Goal: Task Accomplishment & Management: Complete application form

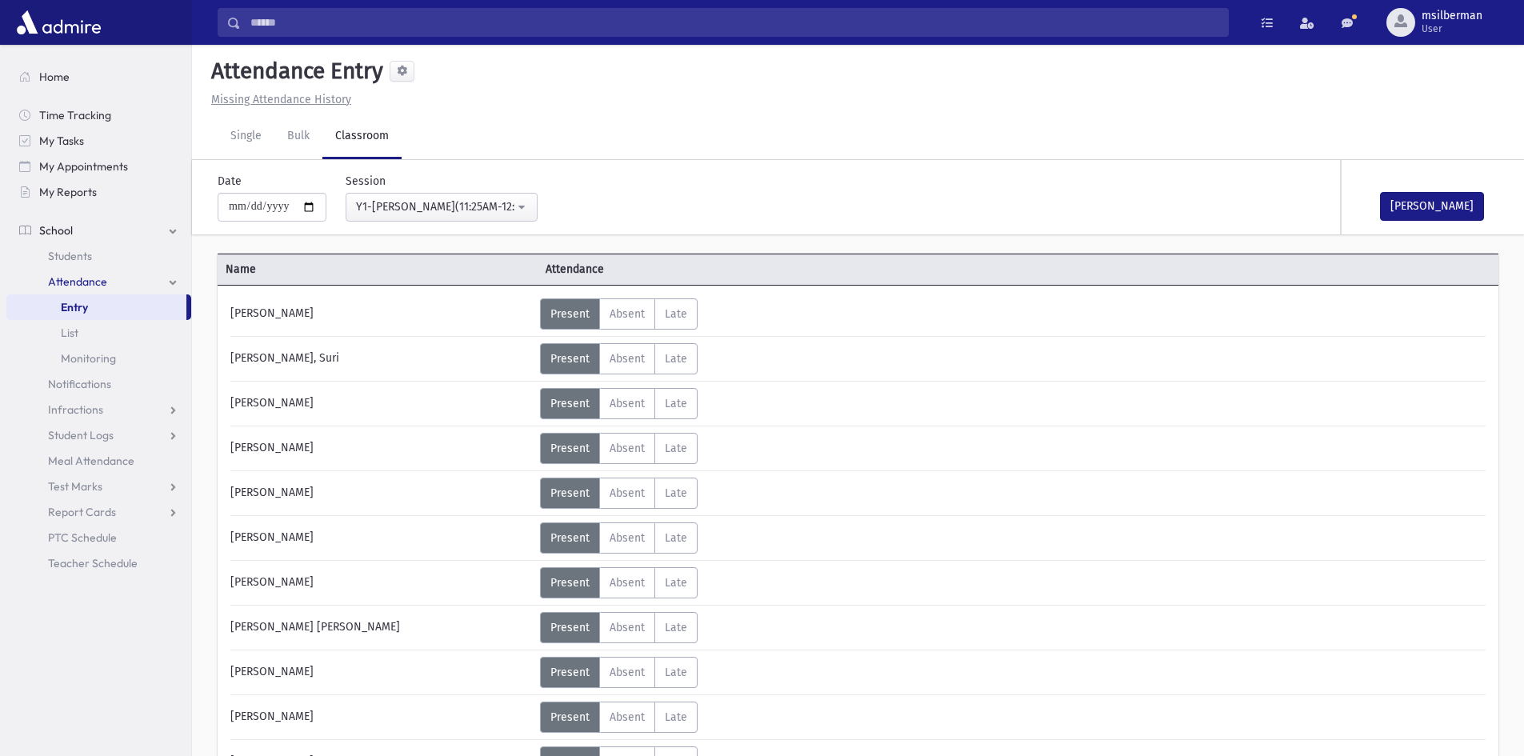
click at [425, 208] on div "Y1-Haguth Beparshiyos Hatorah(11:25AM-12:10PM)" at bounding box center [435, 206] width 158 height 17
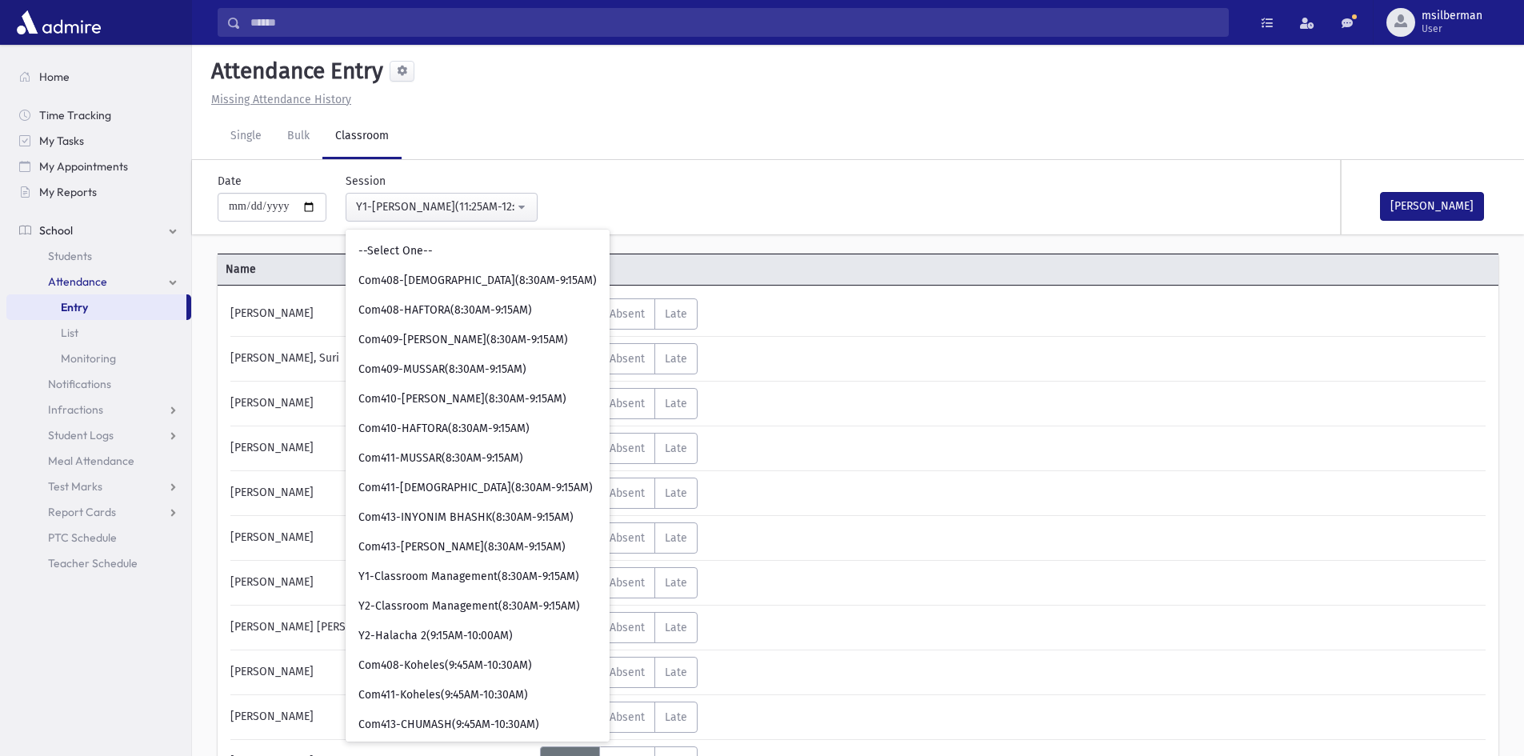
scroll to position [1037, 0]
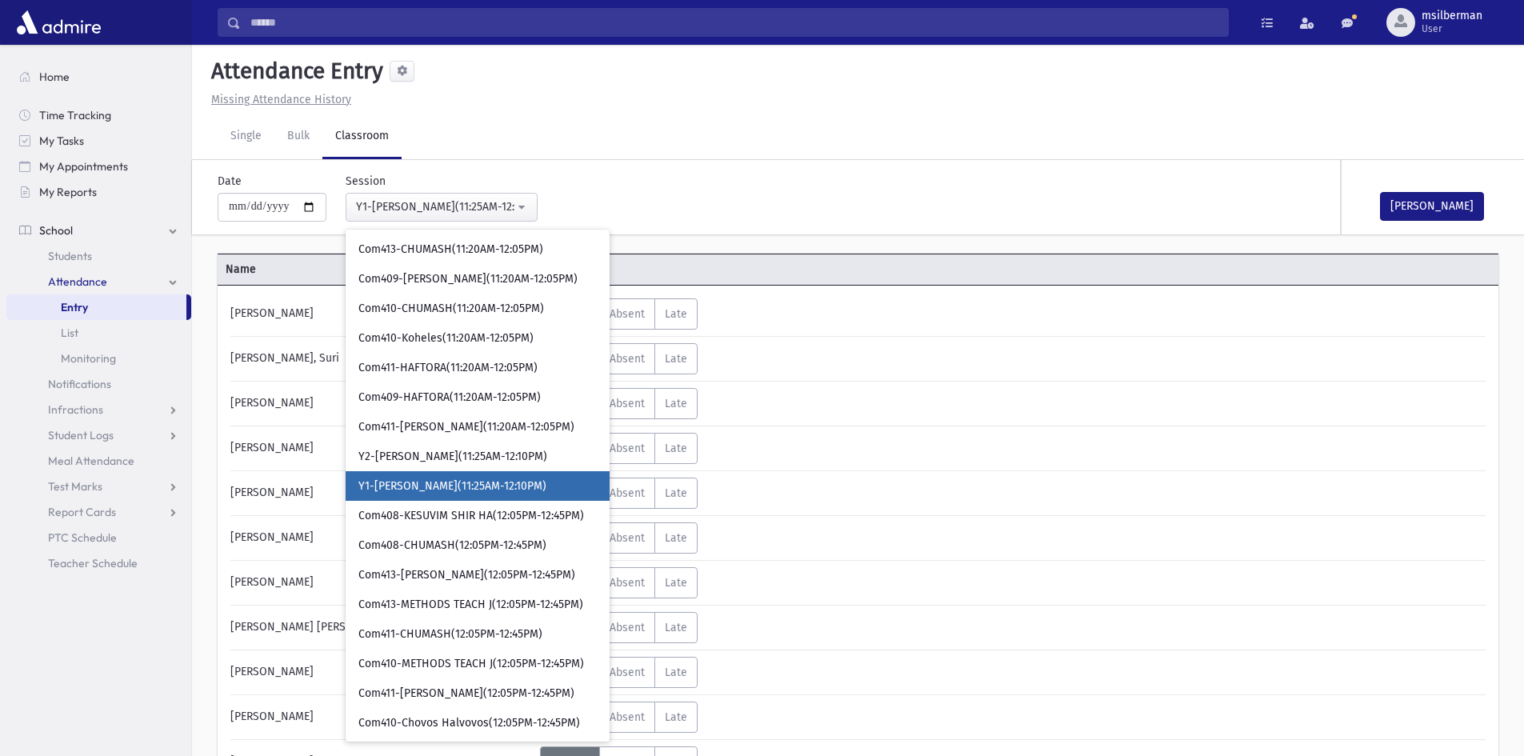
click at [546, 481] on span "Y1-Haguth Beparshiyos Hatorah(11:25AM-12:10PM)" at bounding box center [452, 486] width 188 height 16
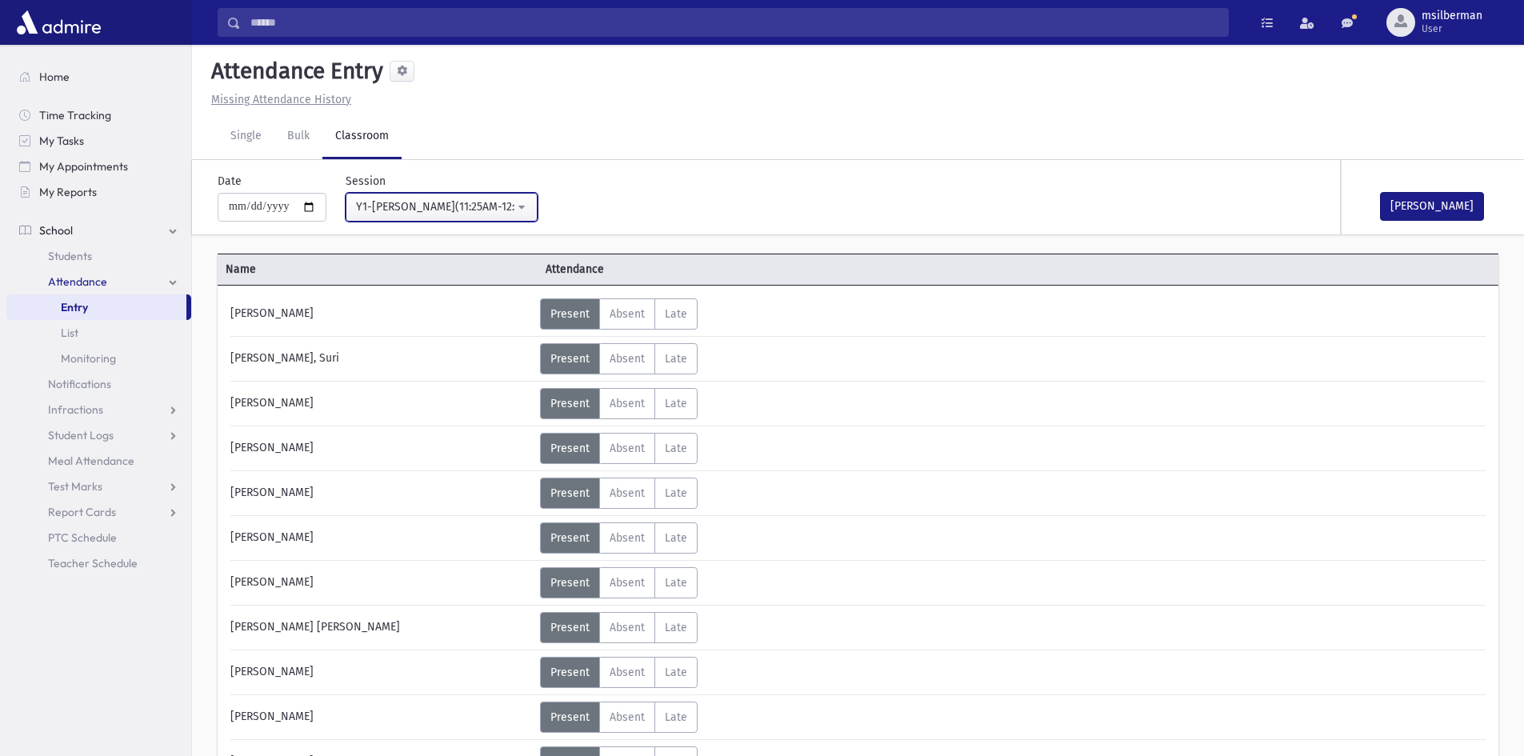
click at [529, 205] on button "Y1-Haguth Beparshiyos Hatorah(11:25AM-12:10PM)" at bounding box center [442, 207] width 192 height 29
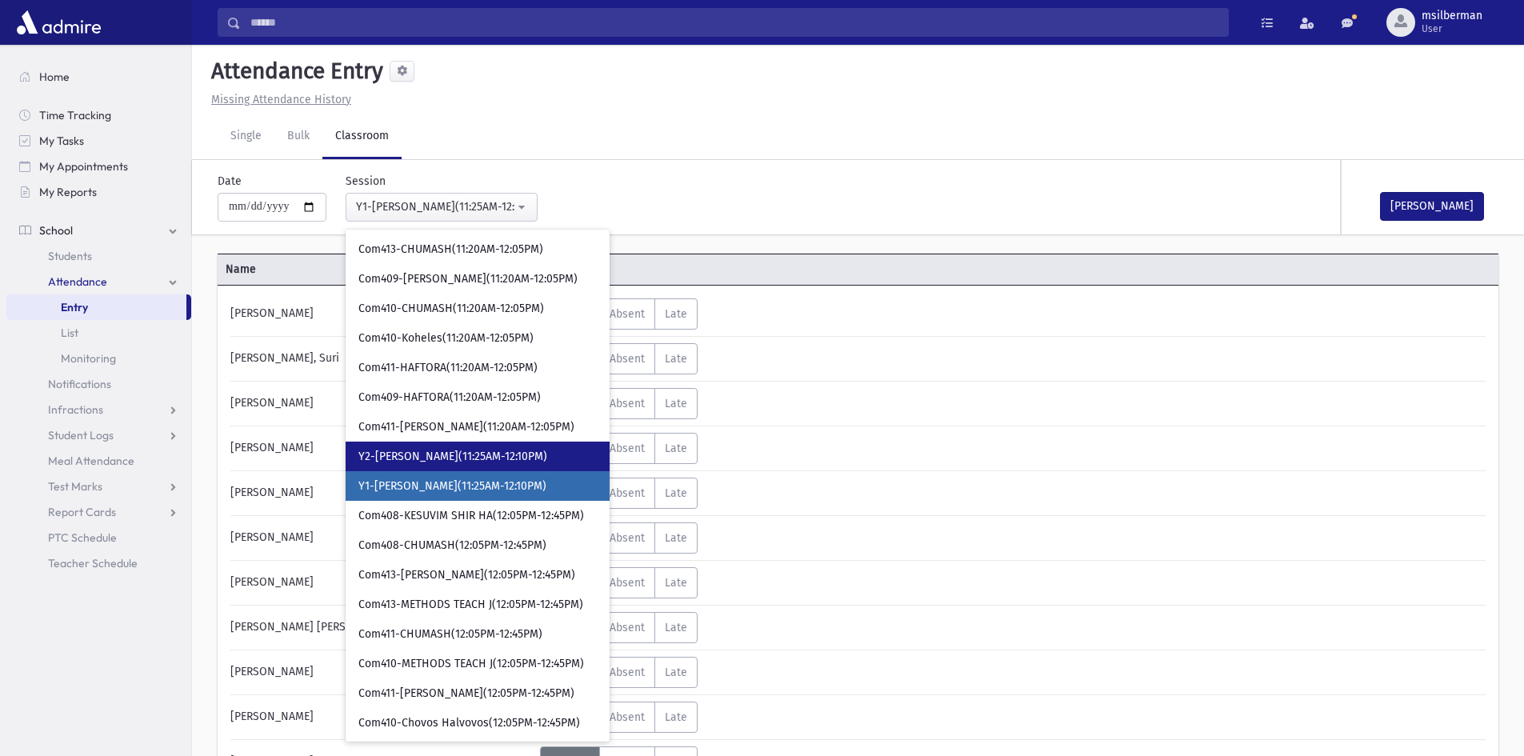
click at [519, 458] on span "Y2-Toras Habayis(11:25AM-12:10PM)" at bounding box center [452, 457] width 189 height 16
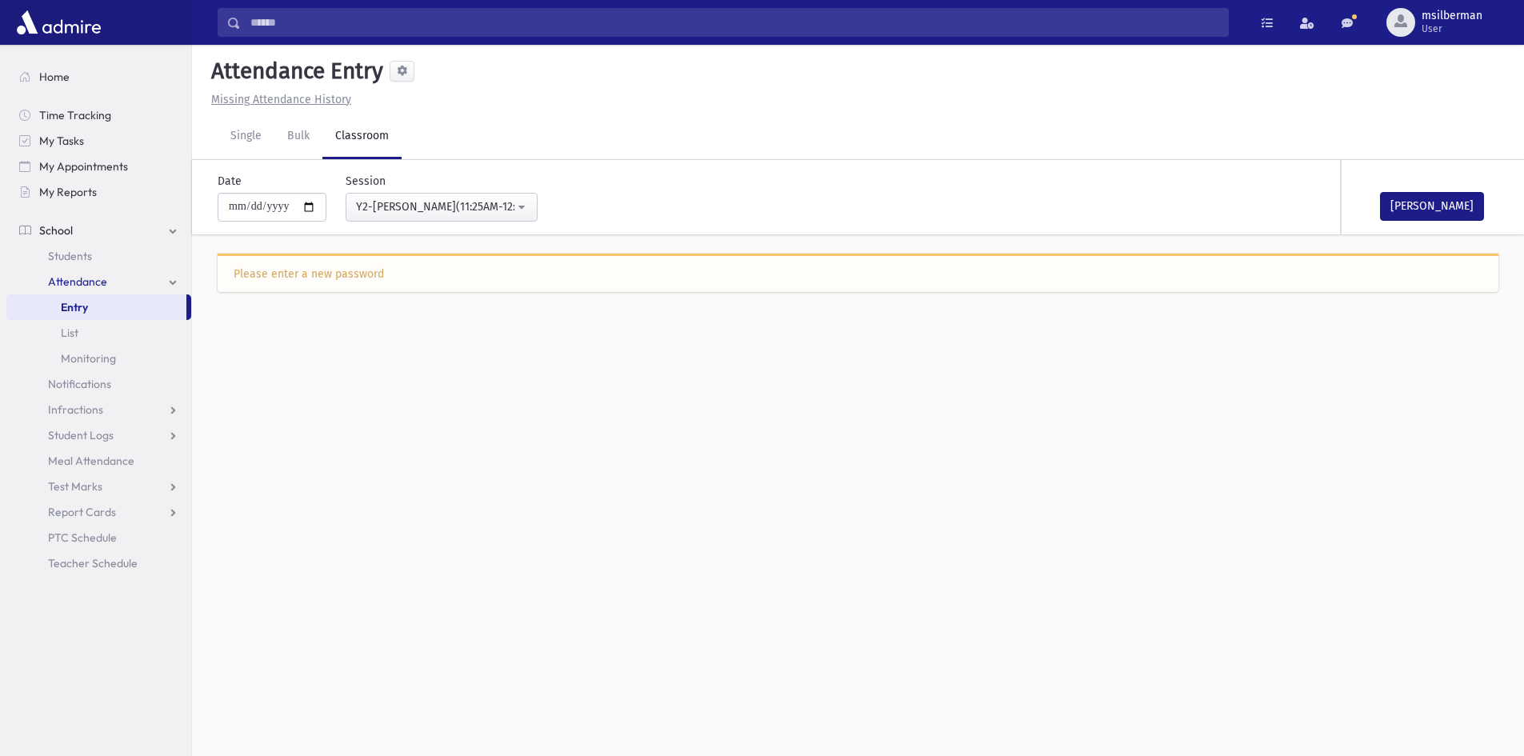
click at [379, 266] on div "Please enter a new password" at bounding box center [858, 274] width 1249 height 17
click at [454, 202] on div "Y2-Toras Habayis(11:25AM-12:10PM)" at bounding box center [435, 206] width 158 height 17
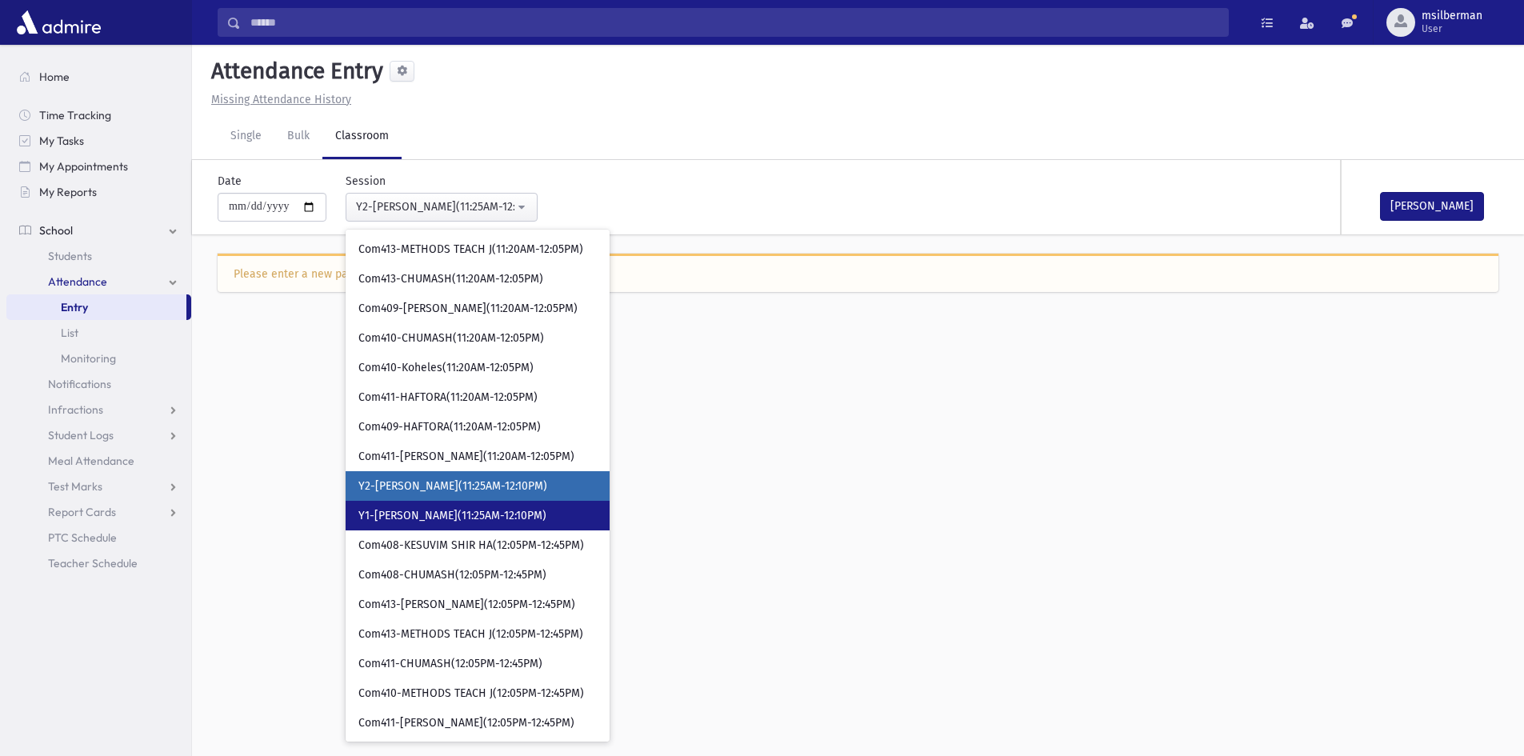
click at [446, 507] on link "Y1-Haguth Beparshiyos Hatorah(11:25AM-12:10PM)" at bounding box center [478, 516] width 264 height 30
select select "****"
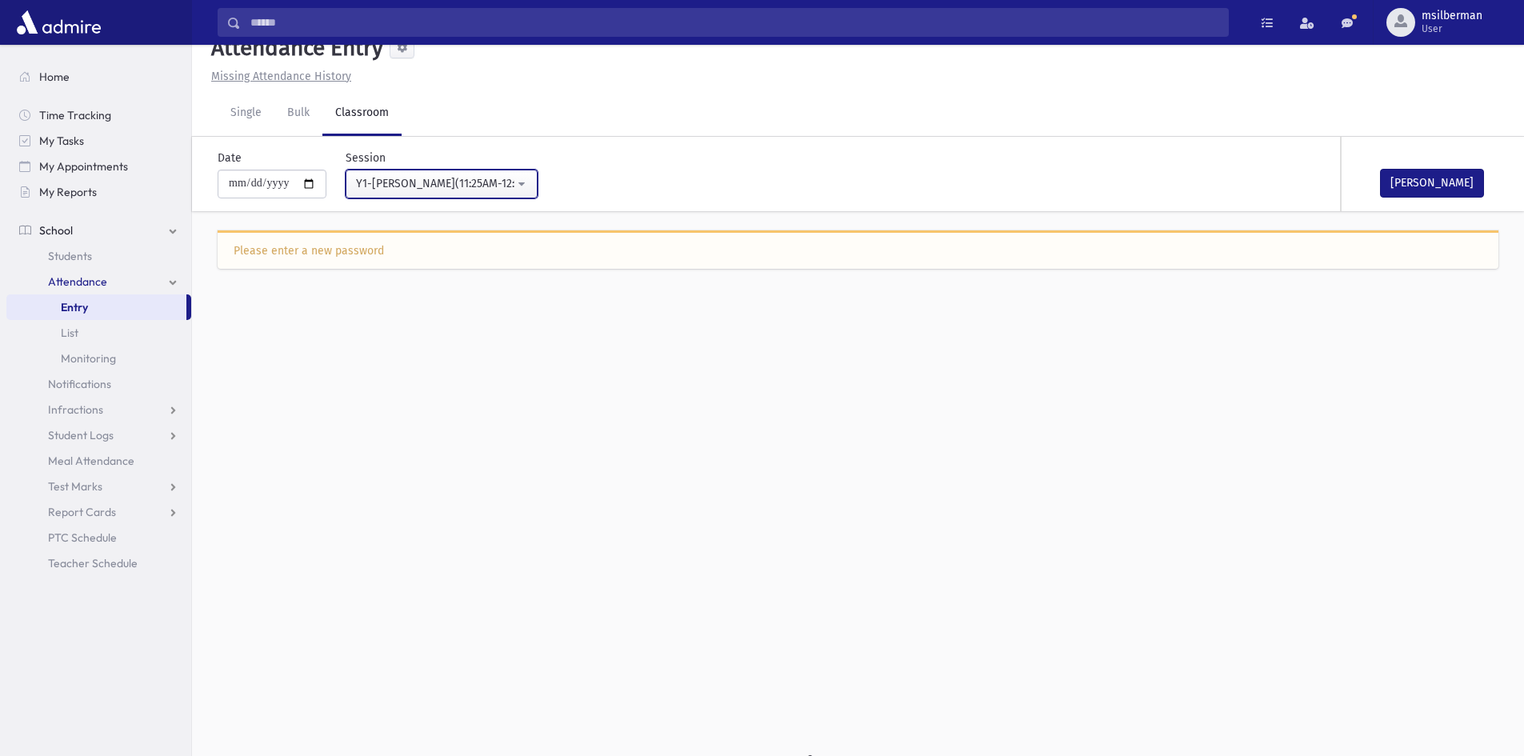
scroll to position [36, 0]
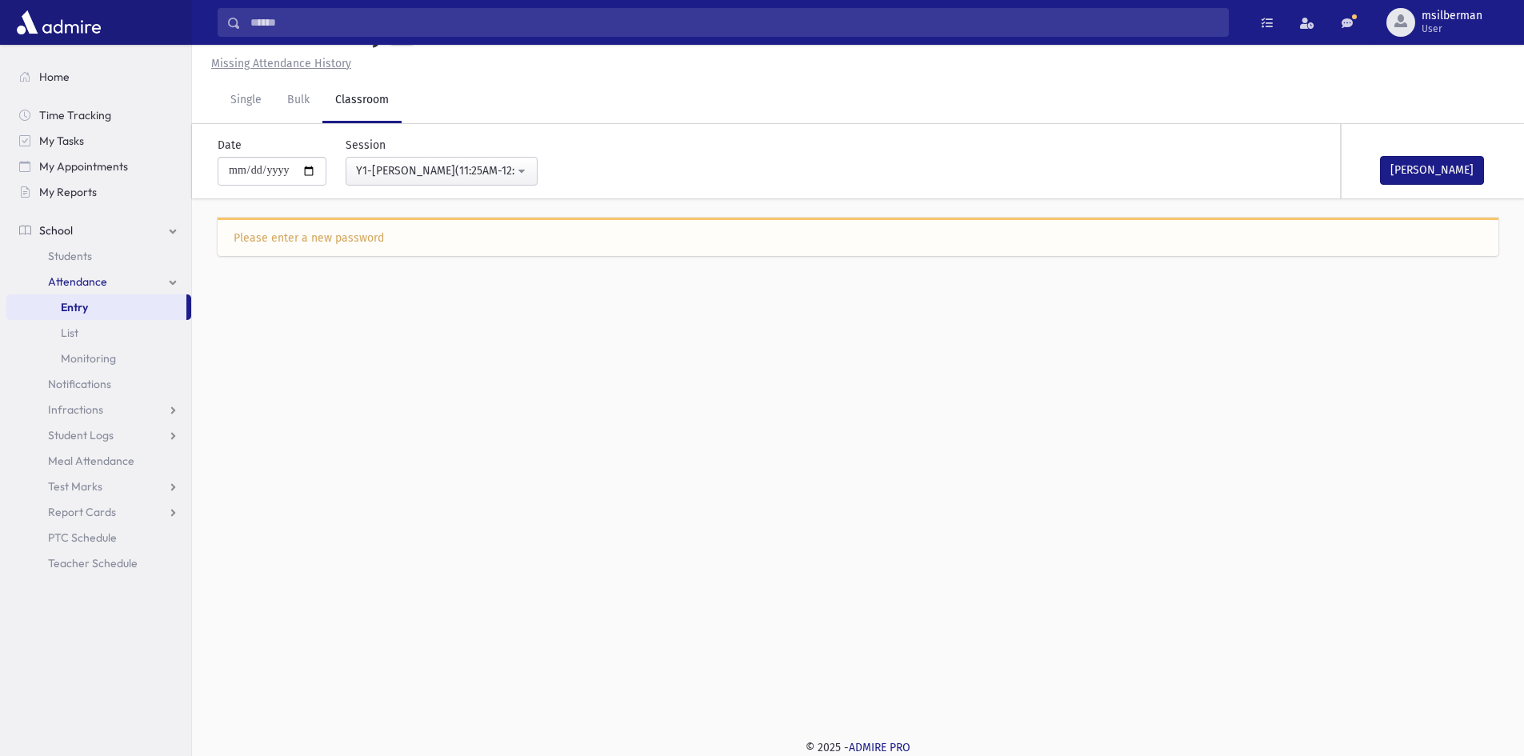
click at [398, 265] on div "Please enter a new password" at bounding box center [858, 251] width 1332 height 74
click at [398, 234] on div "Please enter a new password" at bounding box center [858, 238] width 1249 height 17
click at [363, 249] on div "Please enter a new password" at bounding box center [858, 237] width 1281 height 38
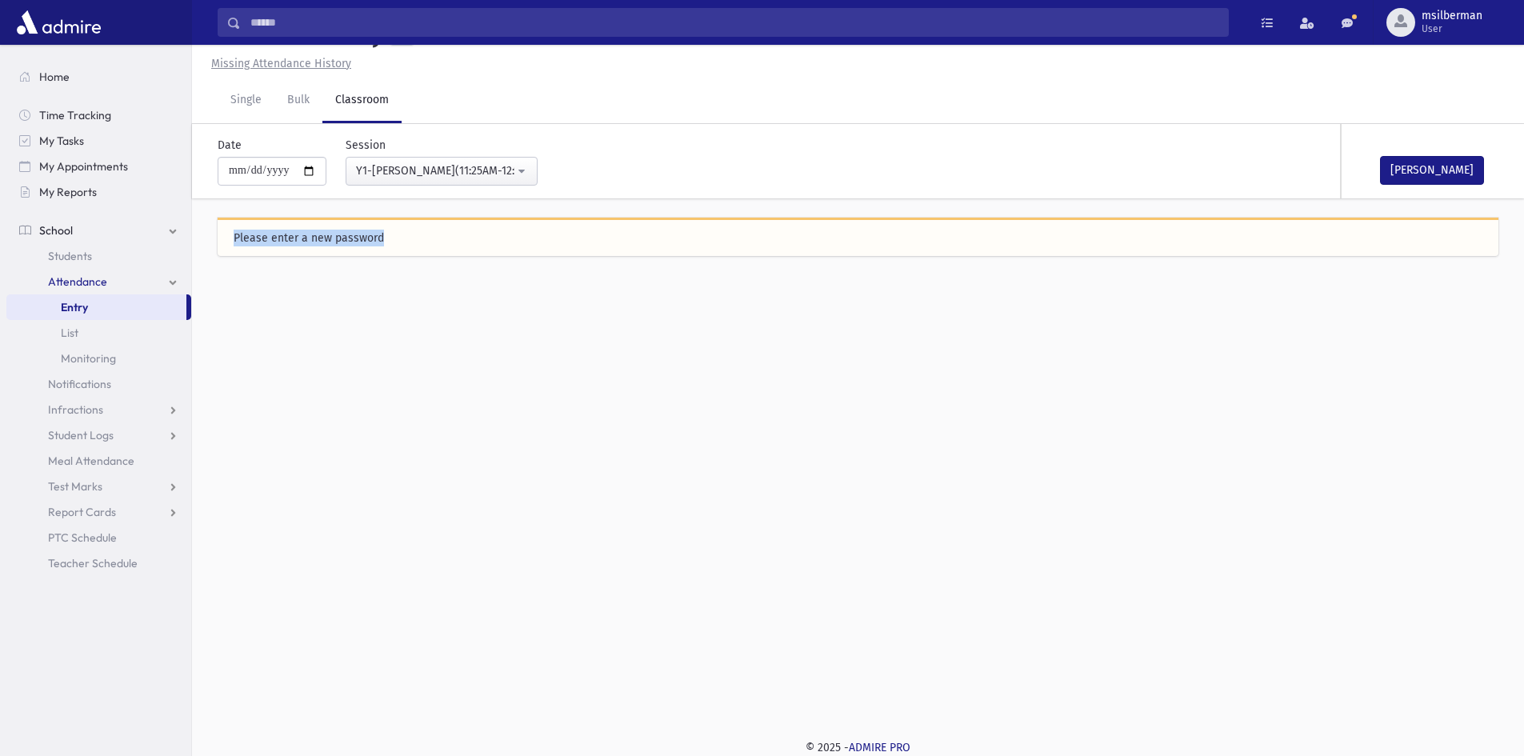
click at [81, 278] on span "Attendance" at bounding box center [77, 281] width 59 height 14
click at [104, 283] on span "Attendance" at bounding box center [77, 281] width 59 height 14
click at [113, 300] on link "Entry" at bounding box center [96, 307] width 180 height 26
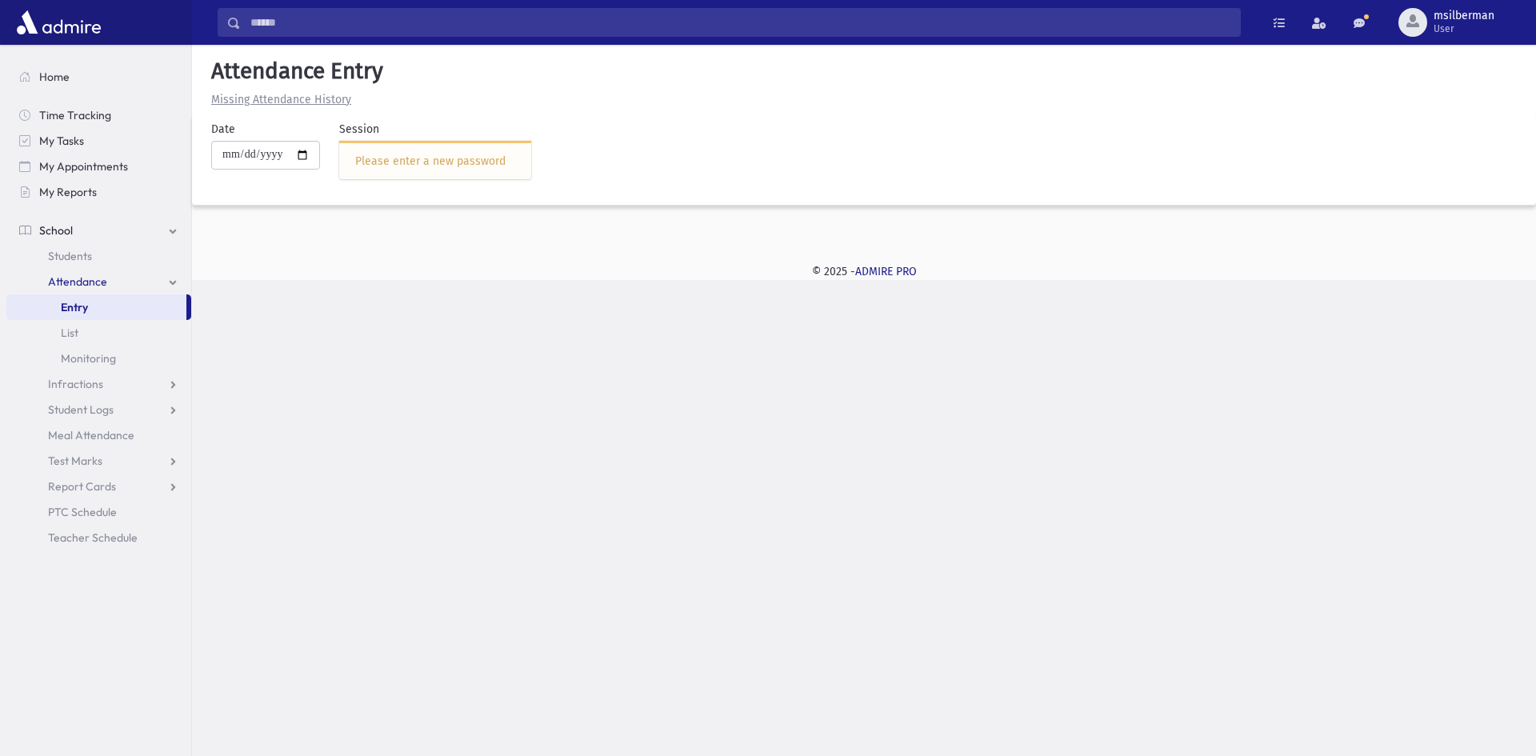
click at [90, 277] on span "Attendance" at bounding box center [77, 281] width 59 height 14
click at [98, 310] on link "Entry" at bounding box center [96, 307] width 180 height 26
click at [394, 156] on div "Please enter a new password" at bounding box center [435, 161] width 160 height 17
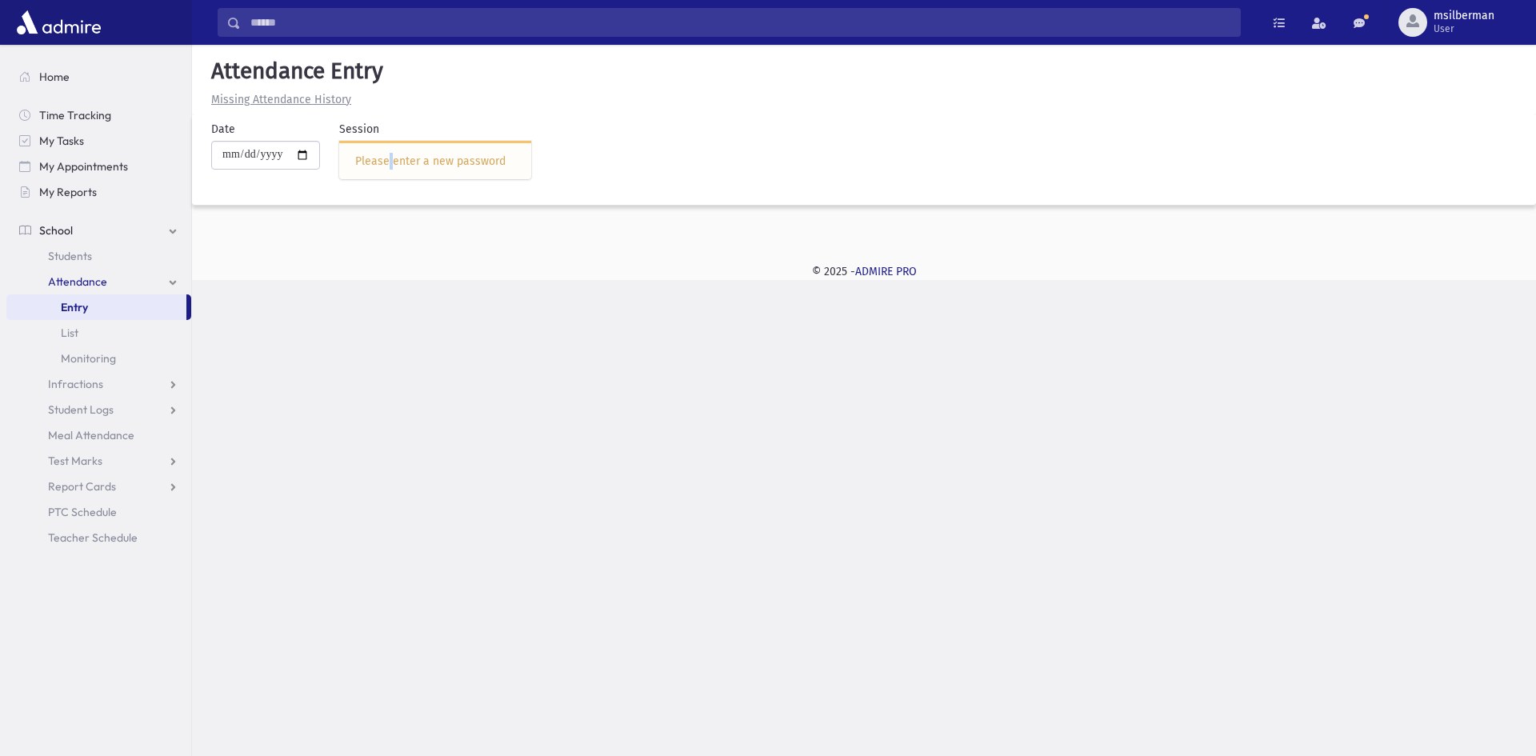
click at [394, 156] on div "Please enter a new password" at bounding box center [435, 161] width 160 height 17
click at [507, 153] on div "Please enter a new password" at bounding box center [435, 161] width 160 height 17
click at [506, 153] on div "Please enter a new password" at bounding box center [435, 161] width 160 height 17
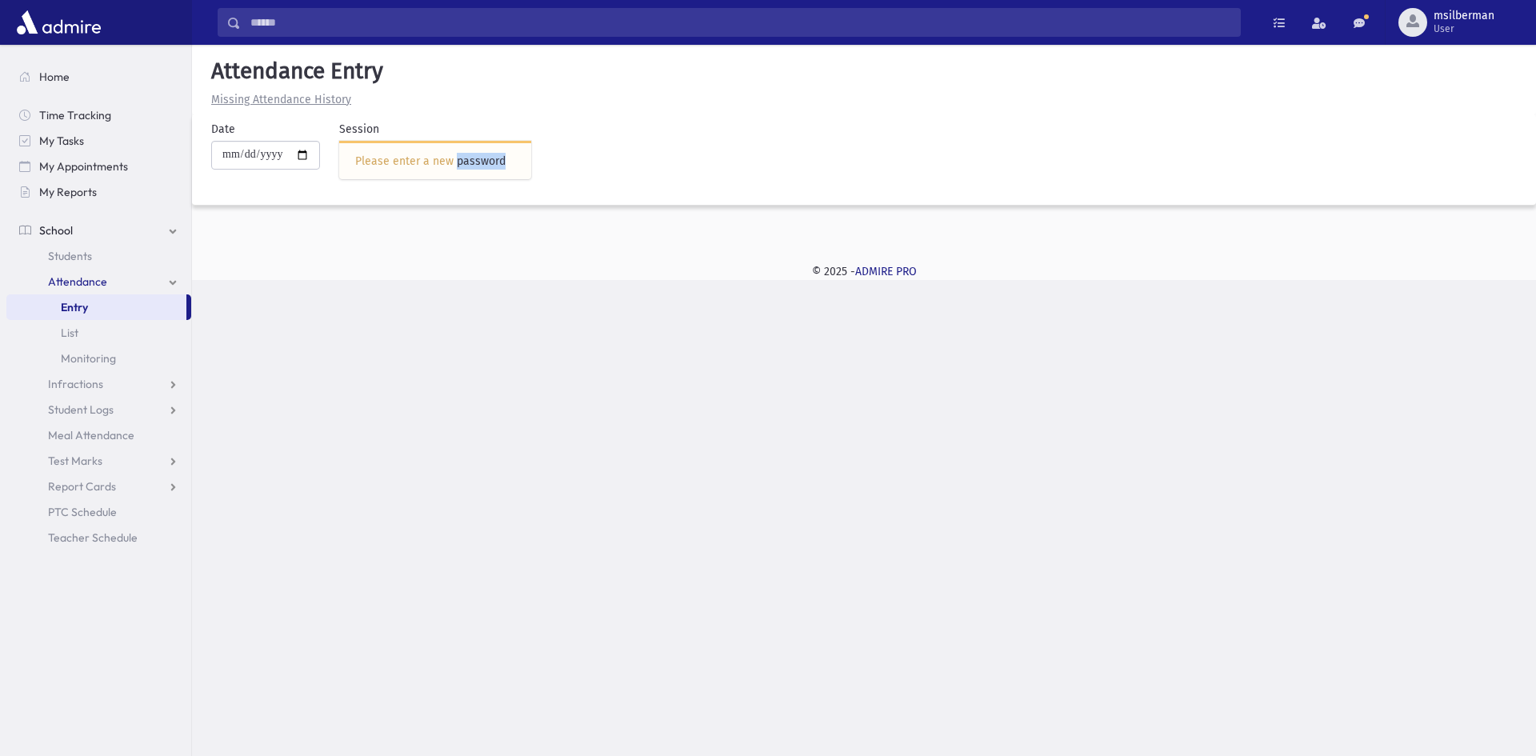
click at [506, 153] on div "Please enter a new password" at bounding box center [435, 161] width 160 height 17
click at [114, 287] on link "Attendance" at bounding box center [98, 282] width 185 height 26
click at [115, 295] on link "Entry" at bounding box center [96, 307] width 180 height 26
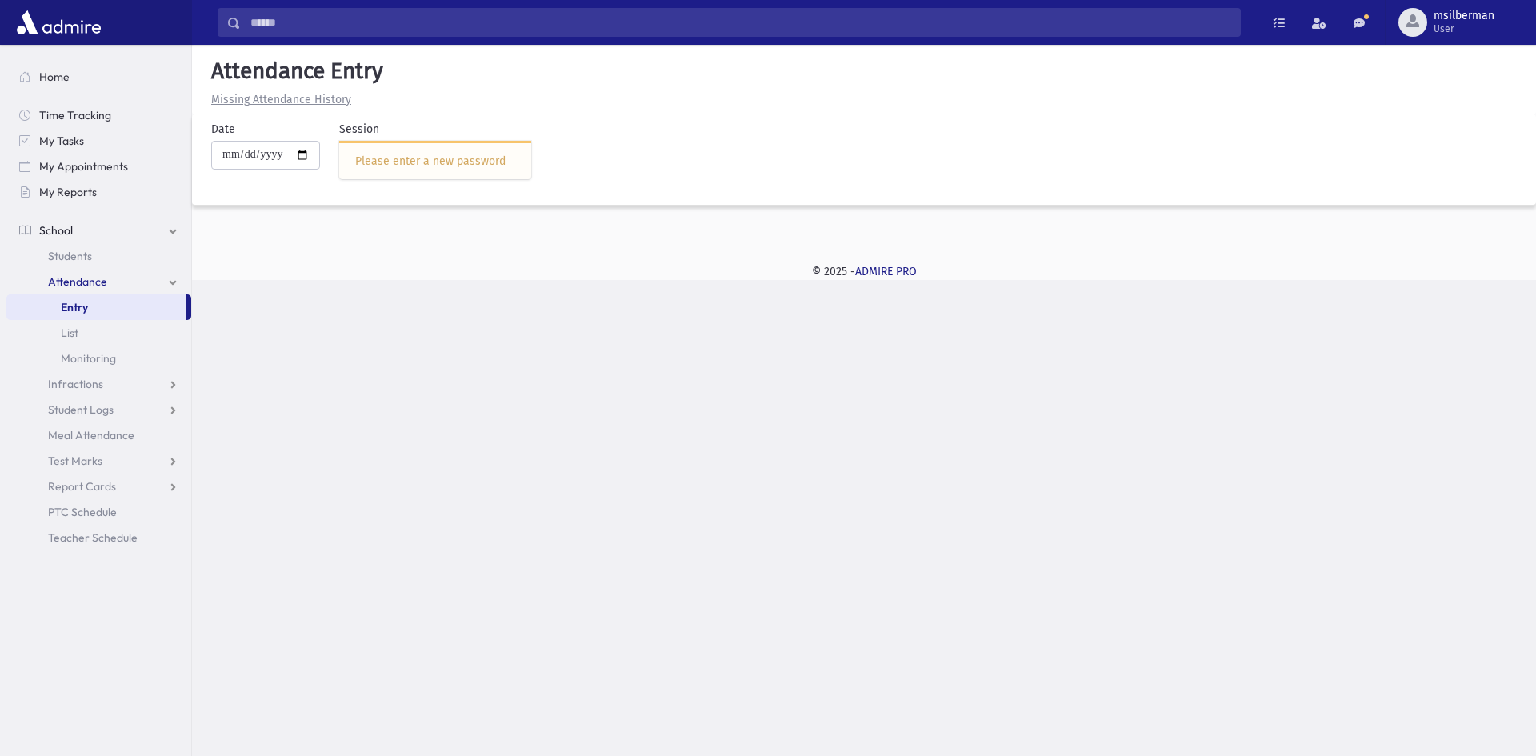
click at [115, 295] on link "Entry" at bounding box center [96, 307] width 180 height 26
click at [256, 161] on input "**********" at bounding box center [265, 155] width 109 height 29
click at [255, 161] on input "**********" at bounding box center [265, 155] width 109 height 29
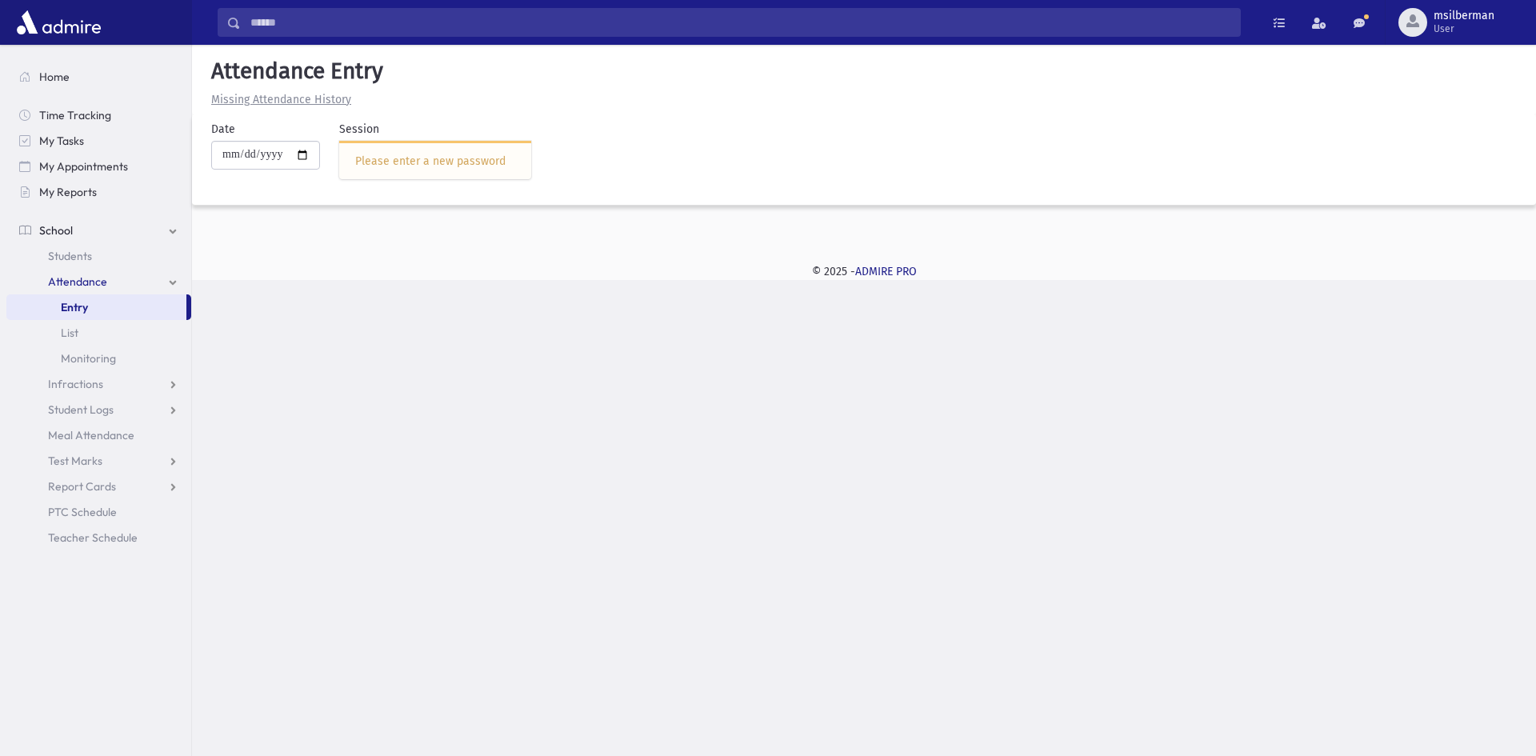
click at [493, 168] on div "Please enter a new password" at bounding box center [435, 161] width 160 height 17
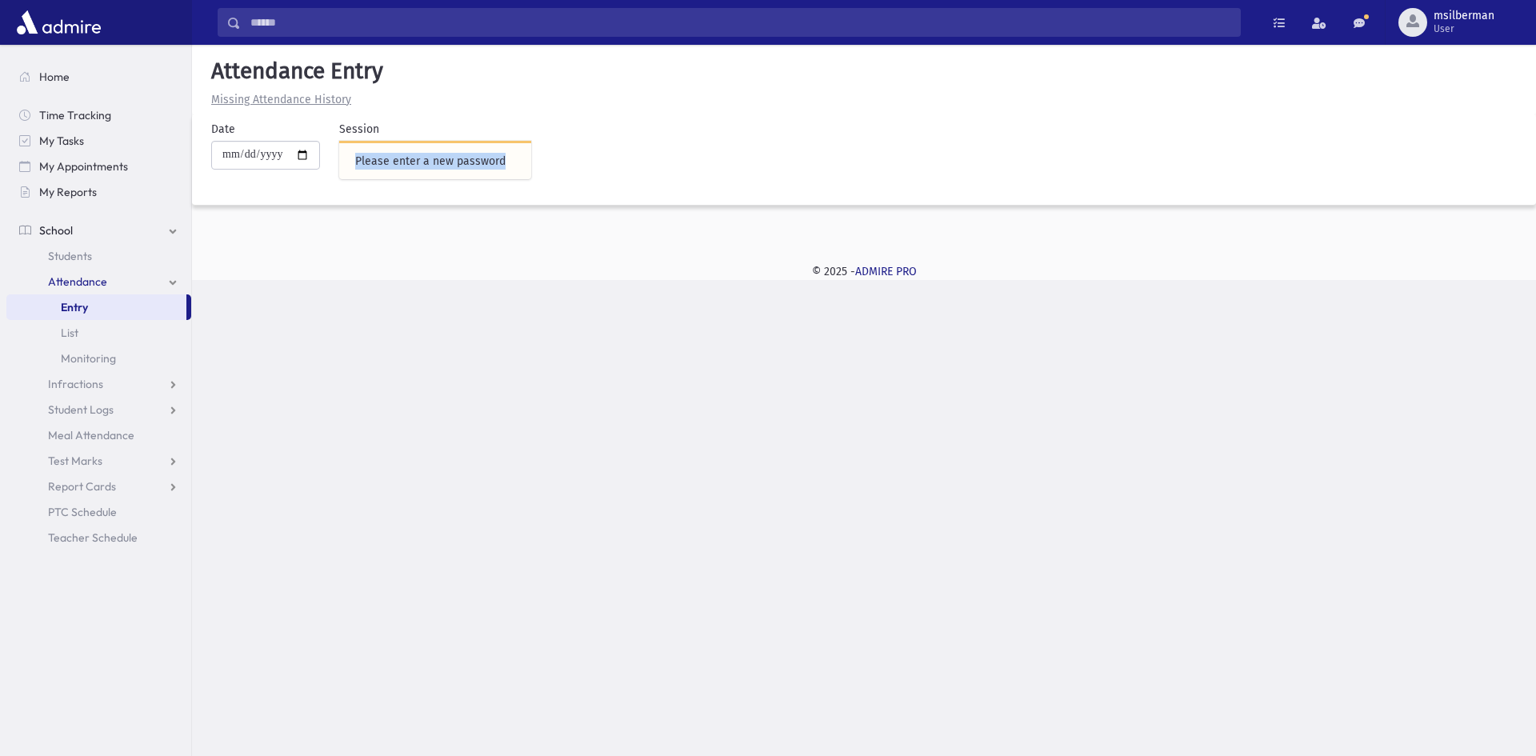
click at [493, 168] on div "Please enter a new password" at bounding box center [435, 161] width 160 height 17
click at [492, 149] on div "Please enter a new password" at bounding box center [435, 160] width 192 height 38
click at [517, 150] on div "Please enter a new password" at bounding box center [435, 160] width 192 height 38
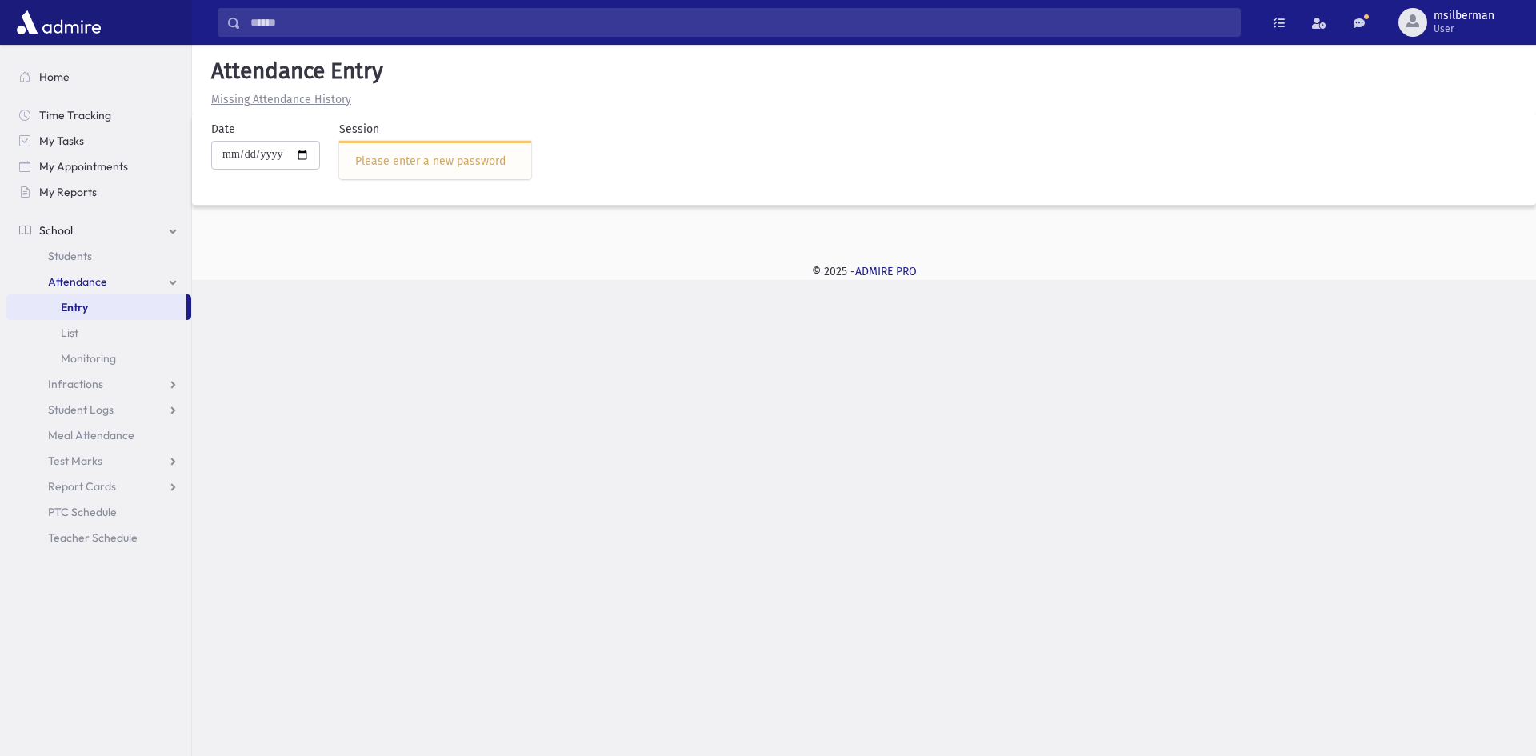
click at [434, 166] on div "Please enter a new password" at bounding box center [435, 161] width 160 height 17
drag, startPoint x: 434, startPoint y: 166, endPoint x: 476, endPoint y: 155, distance: 43.8
click at [476, 155] on div "Please enter a new password" at bounding box center [435, 161] width 160 height 17
click at [506, 256] on div "**********" at bounding box center [864, 162] width 1344 height 235
click at [514, 139] on div "Session Please enter a new password" at bounding box center [425, 156] width 211 height 71
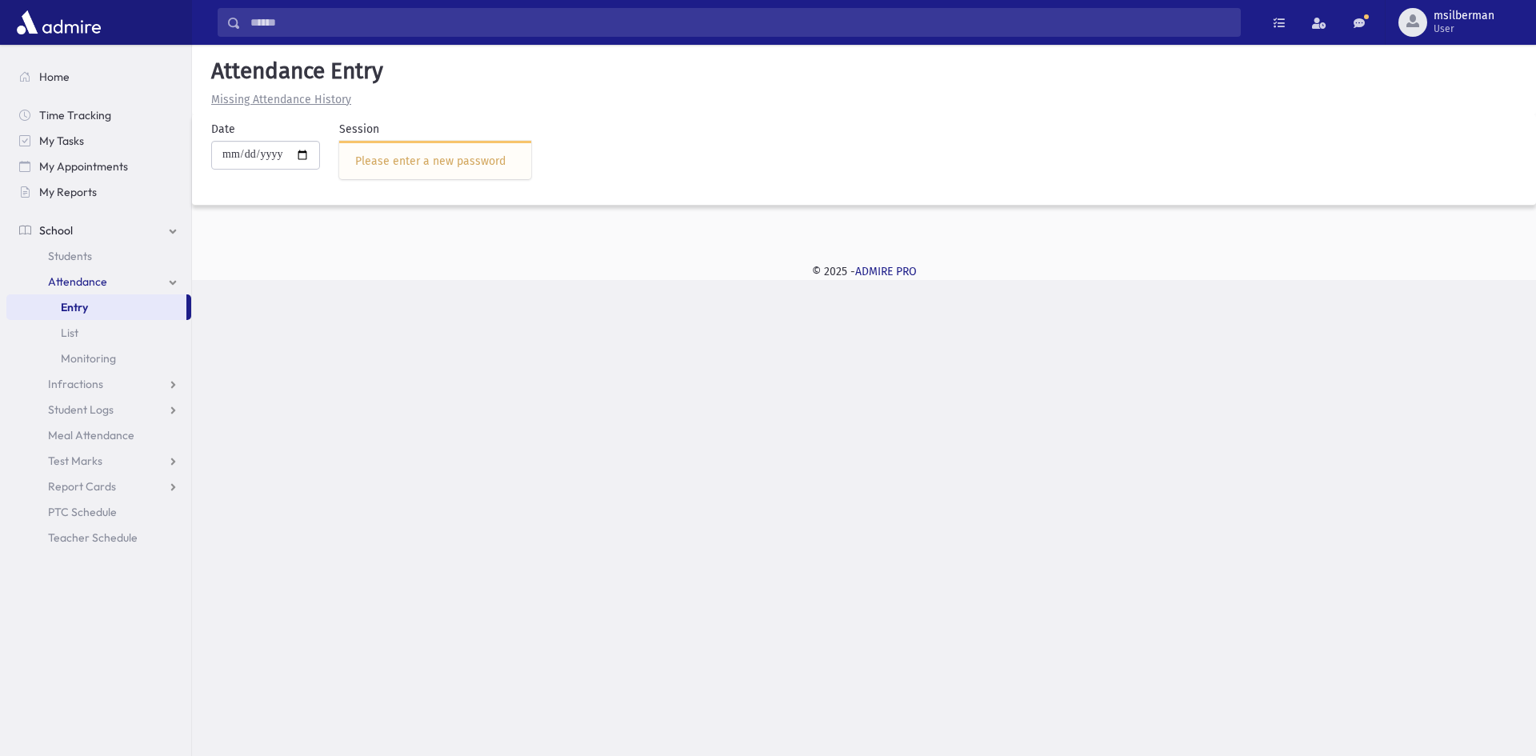
click at [514, 139] on div "Session Please enter a new password" at bounding box center [425, 156] width 211 height 71
click at [515, 153] on div "Please enter a new password" at bounding box center [435, 161] width 160 height 17
drag, startPoint x: 95, startPoint y: 330, endPoint x: 98, endPoint y: 313, distance: 17.1
click at [95, 330] on link "List" at bounding box center [98, 333] width 185 height 26
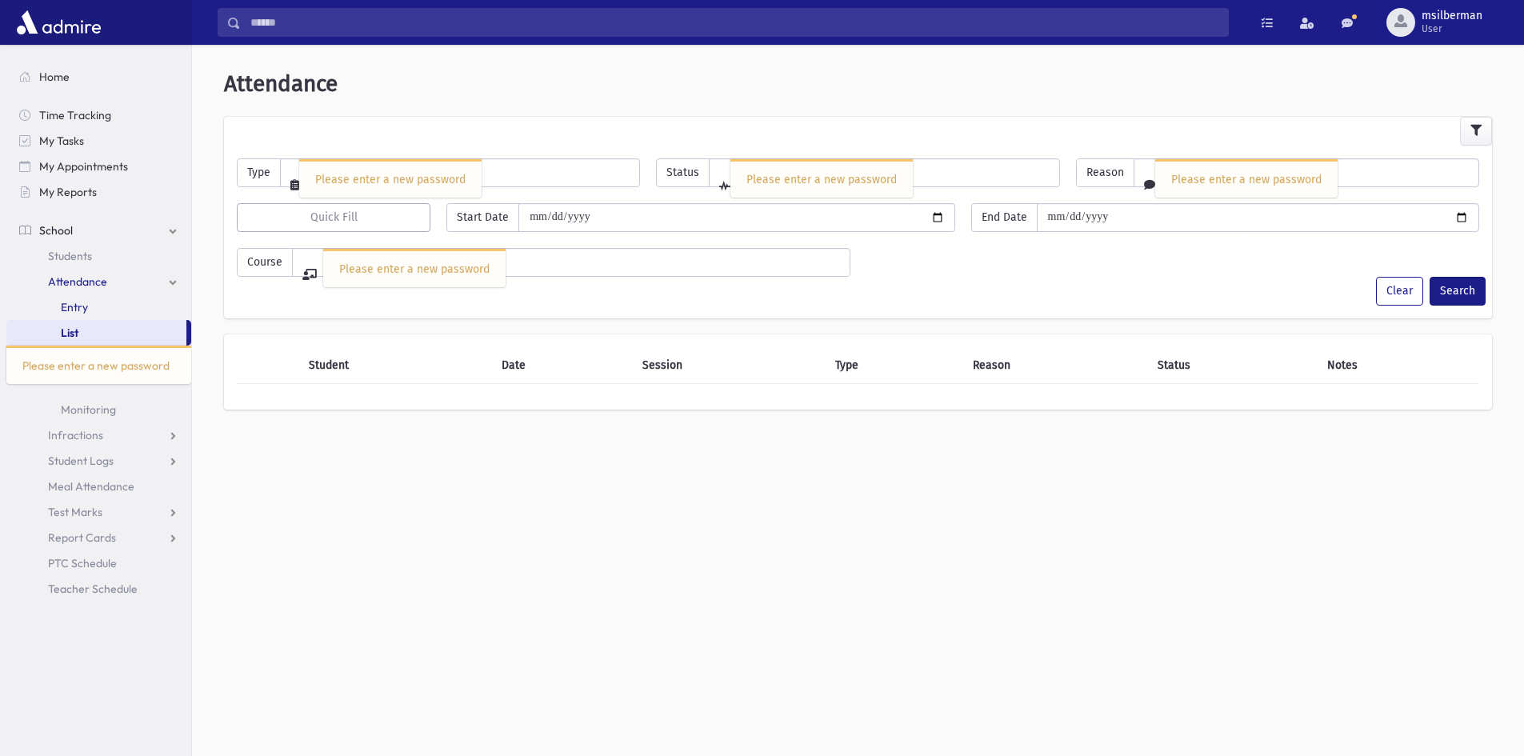
click at [108, 306] on link "Entry" at bounding box center [98, 307] width 185 height 26
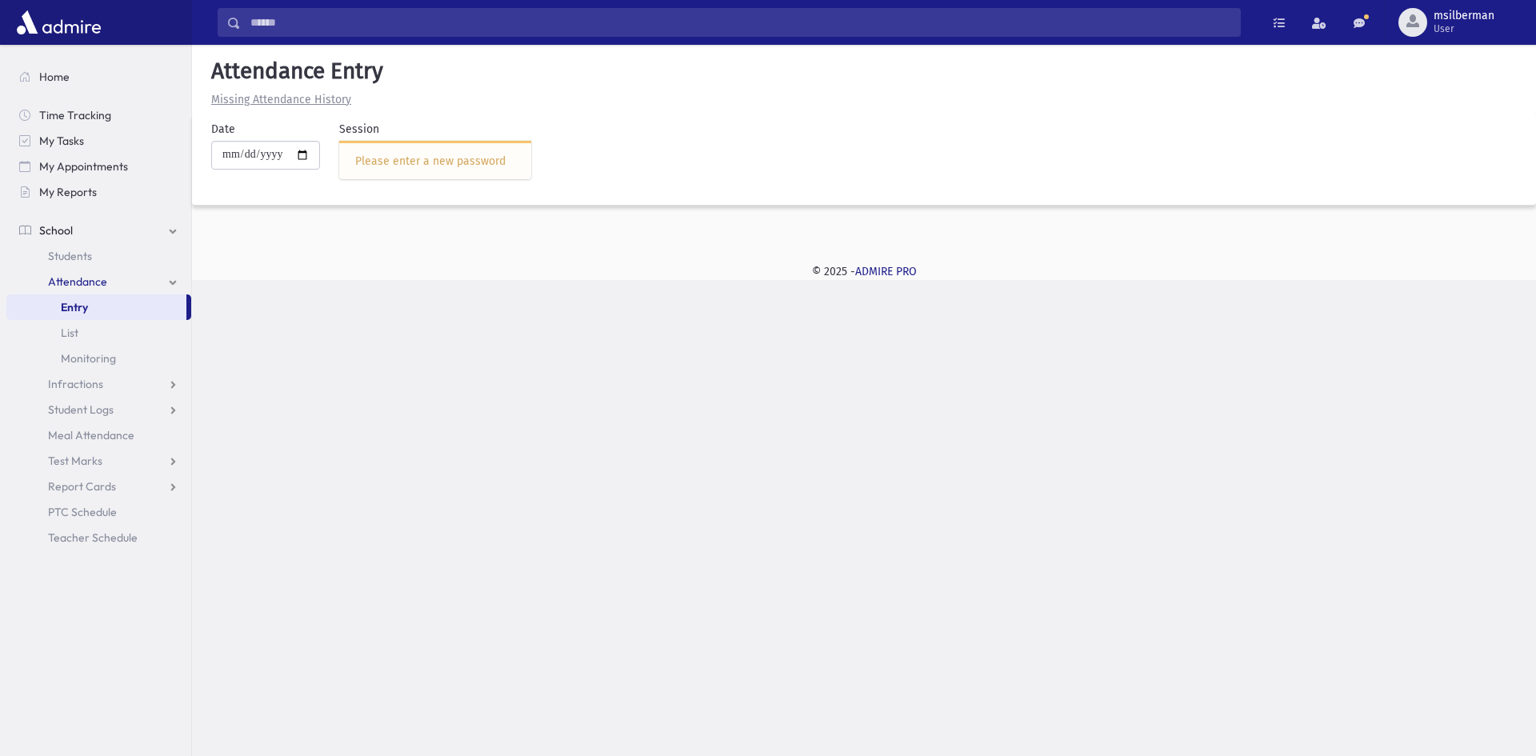
click at [430, 135] on div "Session Please enter a new password" at bounding box center [425, 156] width 211 height 71
click at [434, 158] on div "Please enter a new password" at bounding box center [435, 161] width 160 height 17
click at [433, 325] on div "Search Results Students" at bounding box center [768, 378] width 1536 height 756
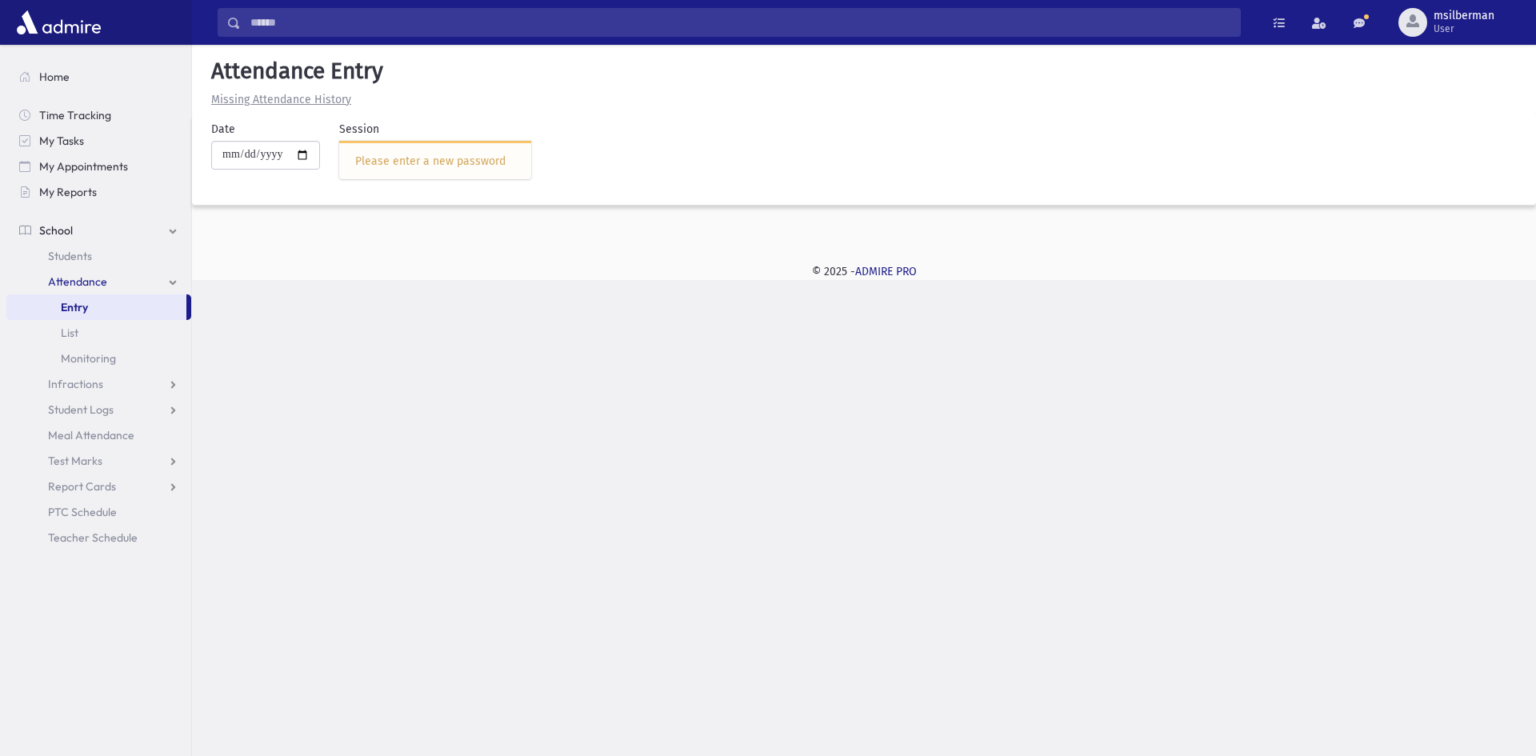
click at [511, 162] on div "Please enter a new password" at bounding box center [435, 161] width 160 height 17
click at [412, 164] on div "Please enter a new password" at bounding box center [435, 161] width 160 height 17
click at [499, 167] on div "Please enter a new password" at bounding box center [435, 161] width 160 height 17
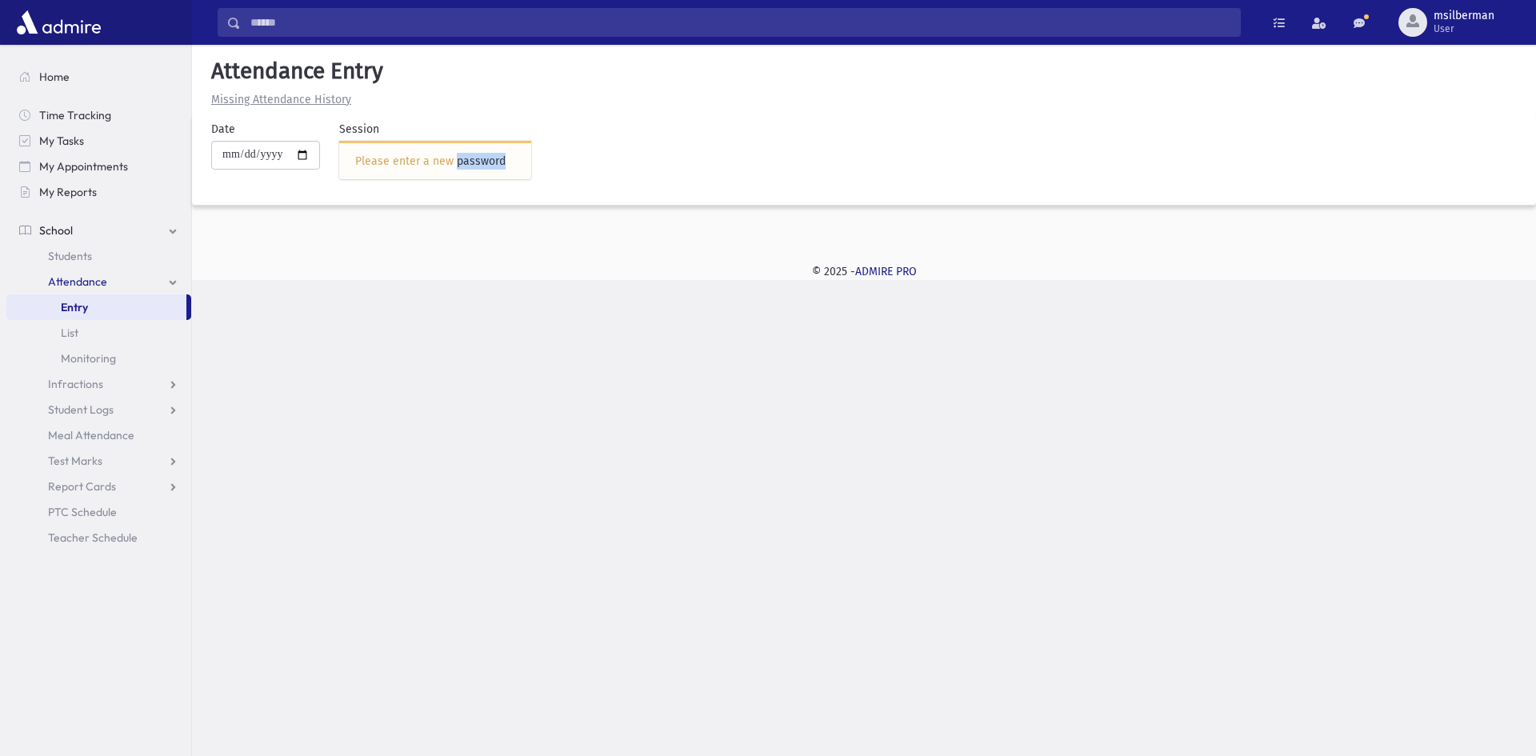
click at [499, 167] on div "Please enter a new password" at bounding box center [435, 161] width 160 height 17
click at [506, 160] on div "Please enter a new password" at bounding box center [435, 161] width 160 height 17
click at [457, 154] on div "Please enter a new password" at bounding box center [435, 161] width 160 height 17
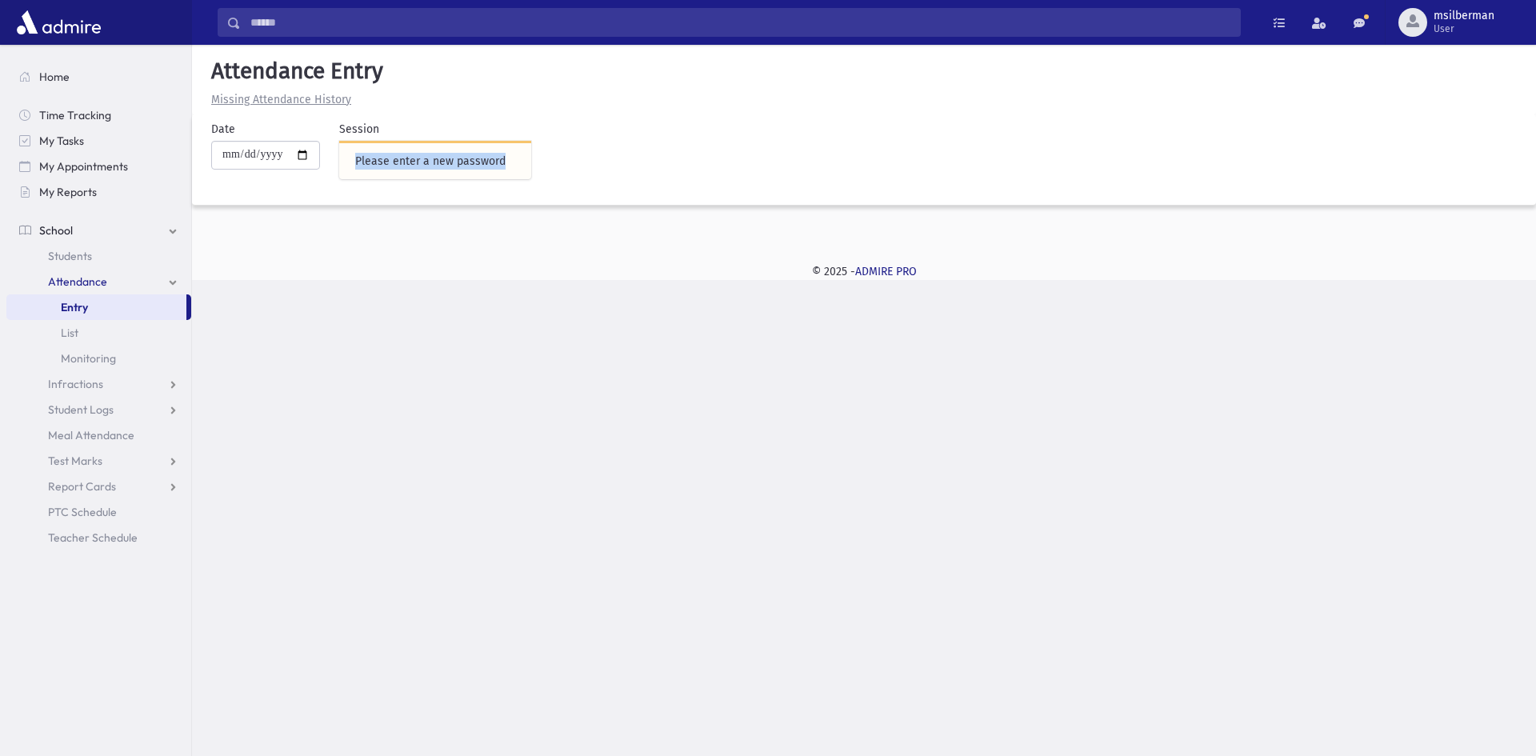
click at [457, 154] on div "Please enter a new password" at bounding box center [435, 161] width 160 height 17
click at [504, 158] on div "Please enter a new password" at bounding box center [435, 161] width 160 height 17
click at [501, 163] on div "Please enter a new password" at bounding box center [435, 161] width 160 height 17
